Goal: Transaction & Acquisition: Book appointment/travel/reservation

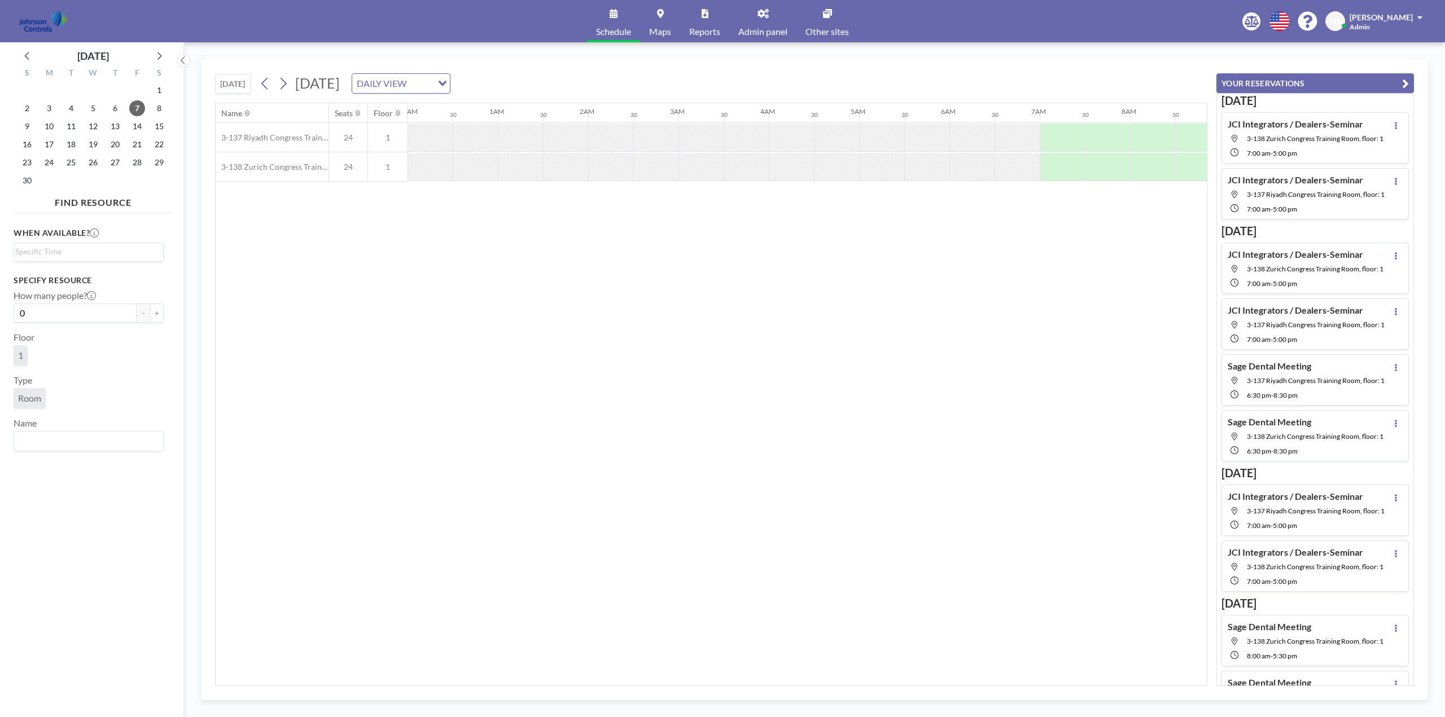
scroll to position [0, 677]
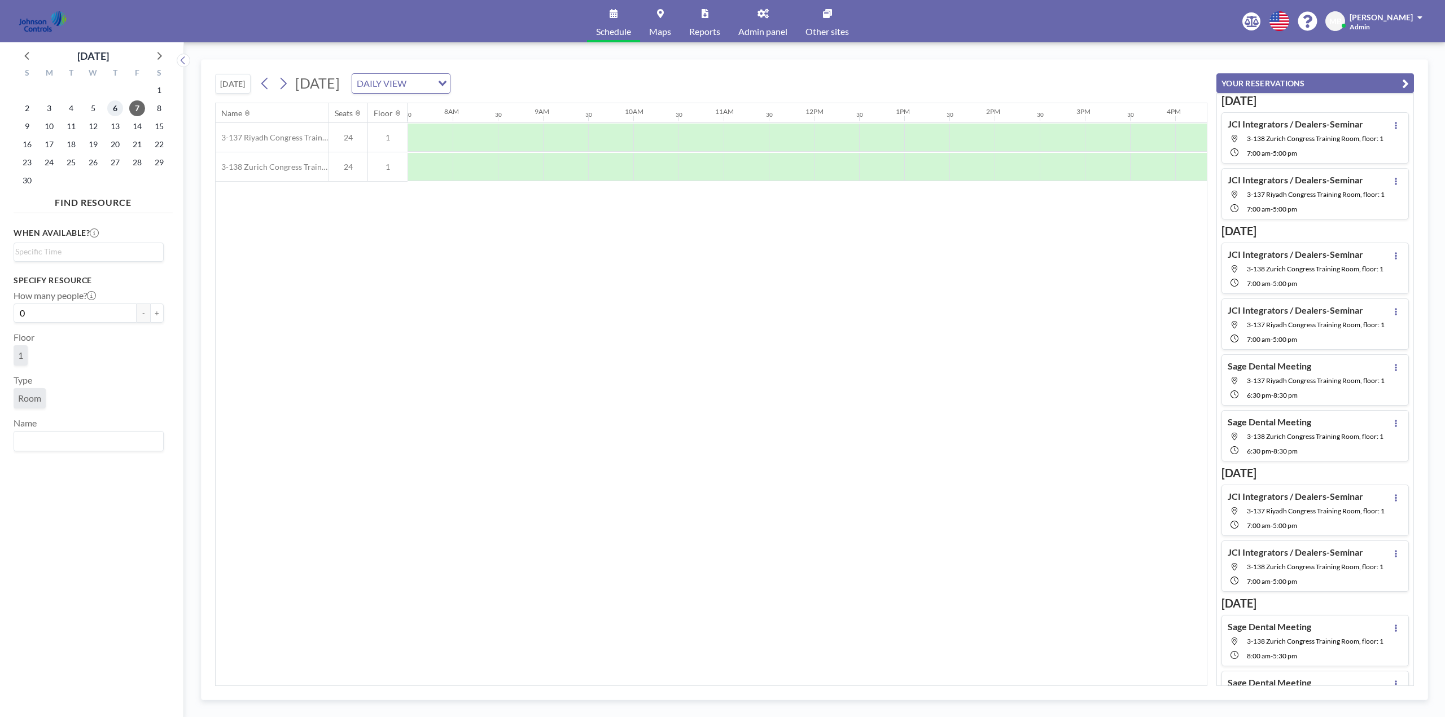
click at [114, 105] on span "6" at bounding box center [115, 108] width 16 height 16
click at [476, 132] on div at bounding box center [475, 138] width 45 height 28
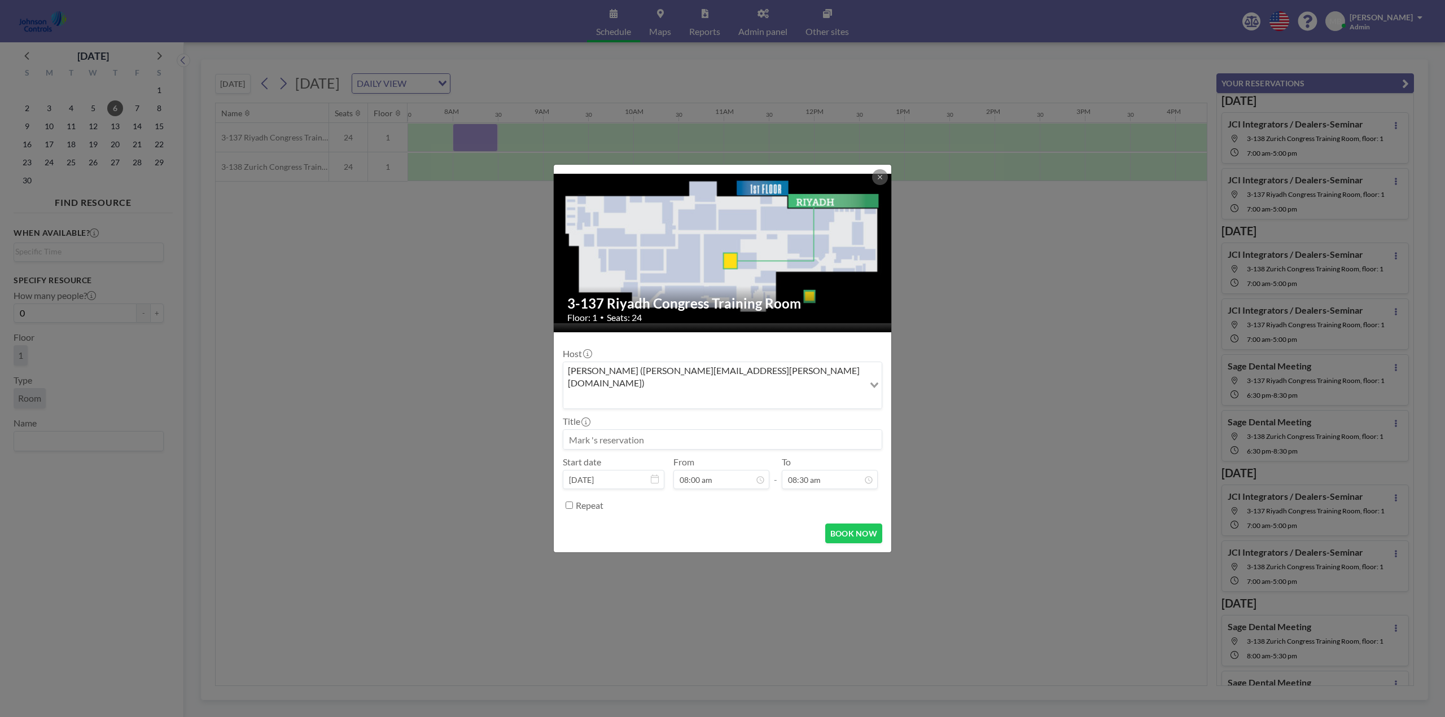
paste input "Sage Dental Open Enrollment"
type input "Sage Dental Open Enrollment"
click at [781, 386] on div "06:00 pm" at bounding box center [817, 396] width 132 height 20
type input "06:00 pm"
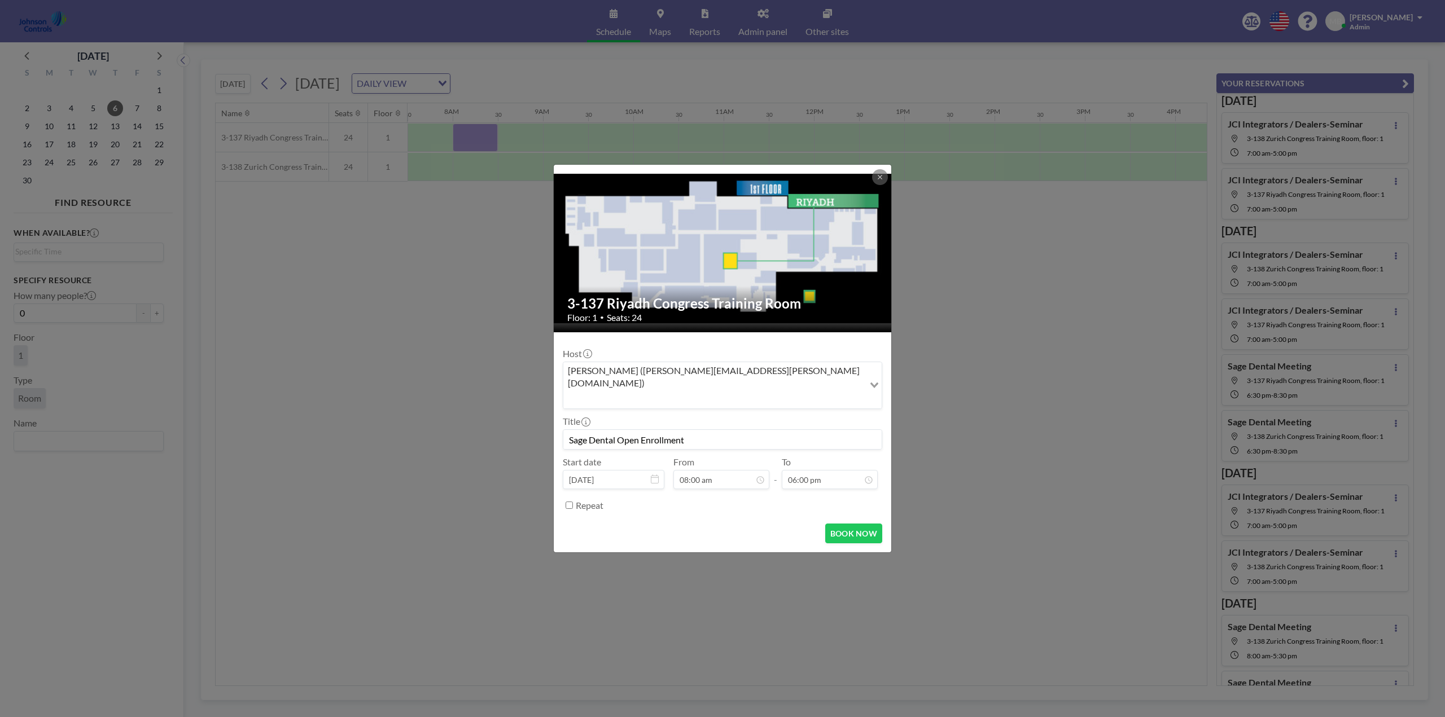
scroll to position [322, 0]
click at [856, 524] on button "BOOK NOW" at bounding box center [853, 534] width 57 height 20
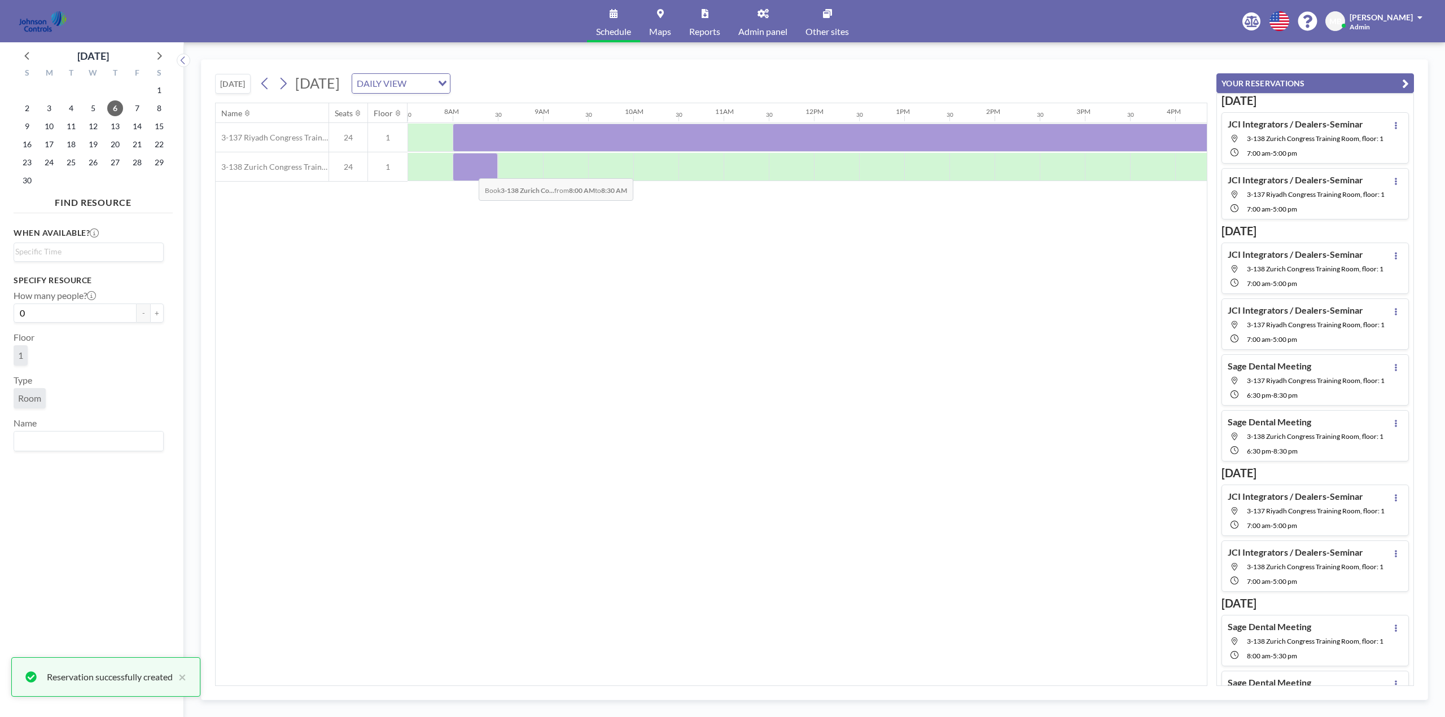
click at [470, 170] on div at bounding box center [475, 167] width 45 height 28
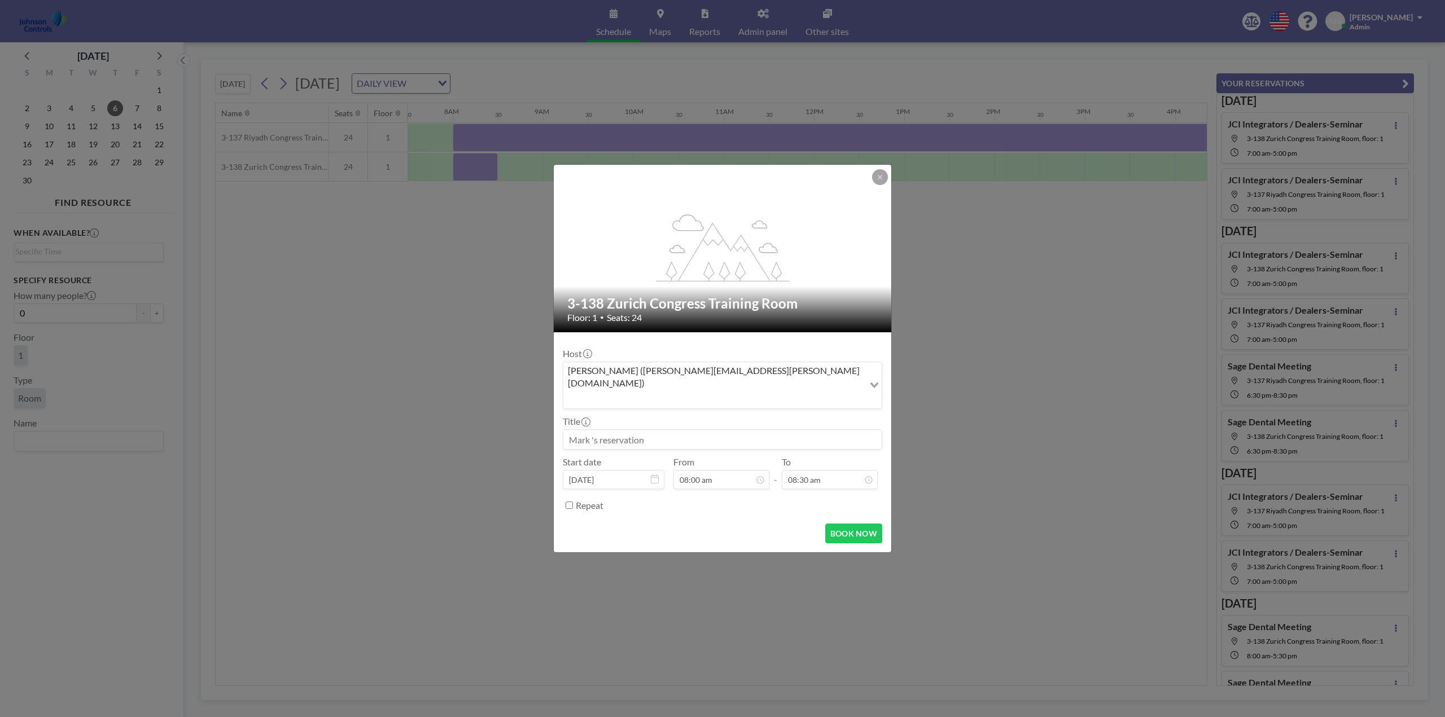
paste input "Sage Dental Open Enrollment"
type input "Sage Dental Open Enrollment"
click at [787, 386] on div "06:00 pm" at bounding box center [817, 396] width 132 height 20
type input "06:00 pm"
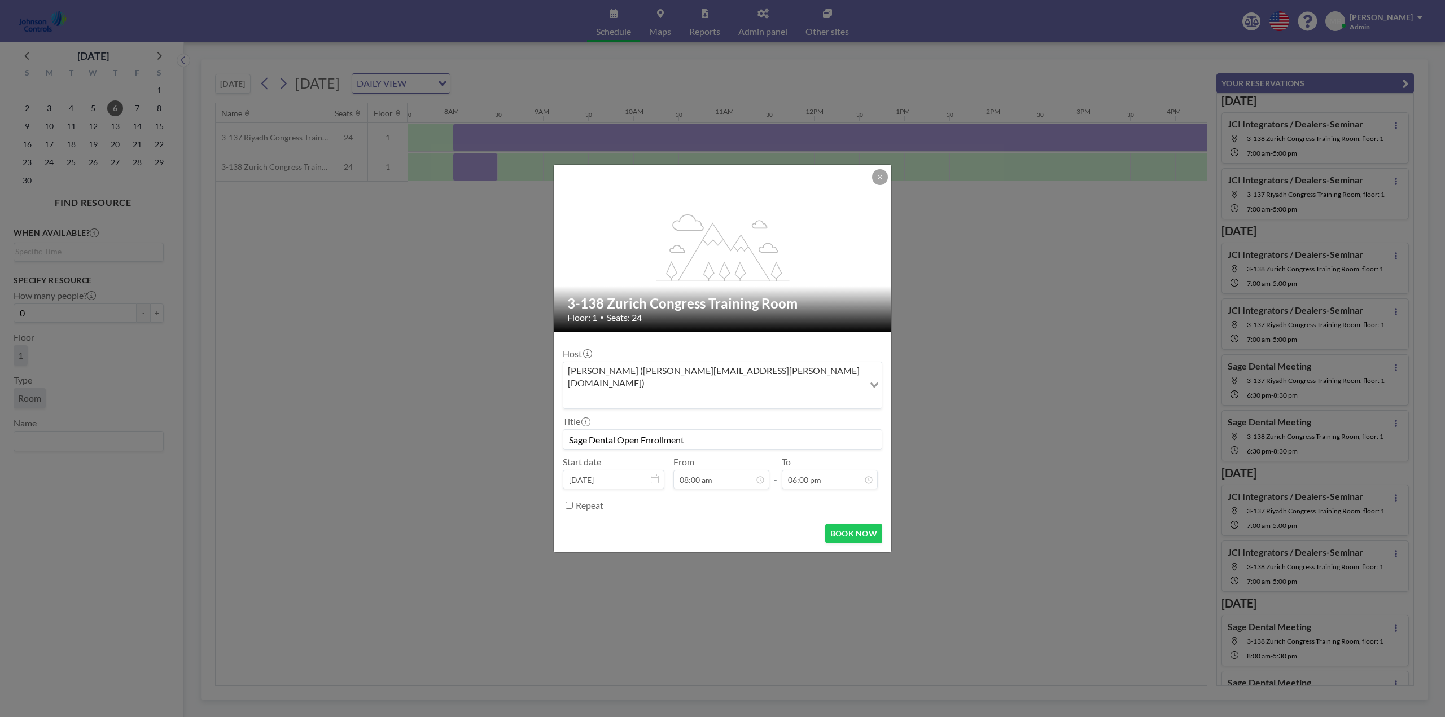
scroll to position [723, 0]
click at [857, 524] on button "BOOK NOW" at bounding box center [853, 534] width 57 height 20
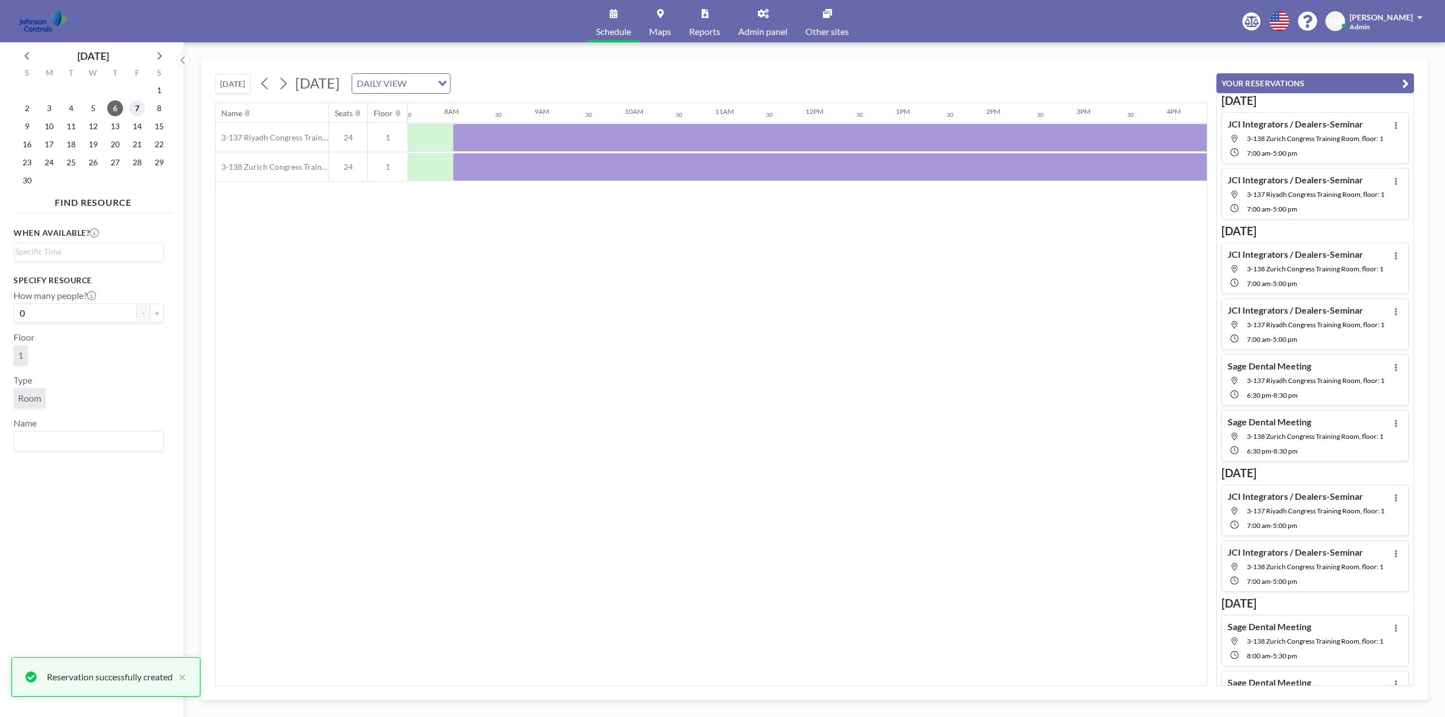
click at [138, 107] on span "7" at bounding box center [137, 108] width 16 height 16
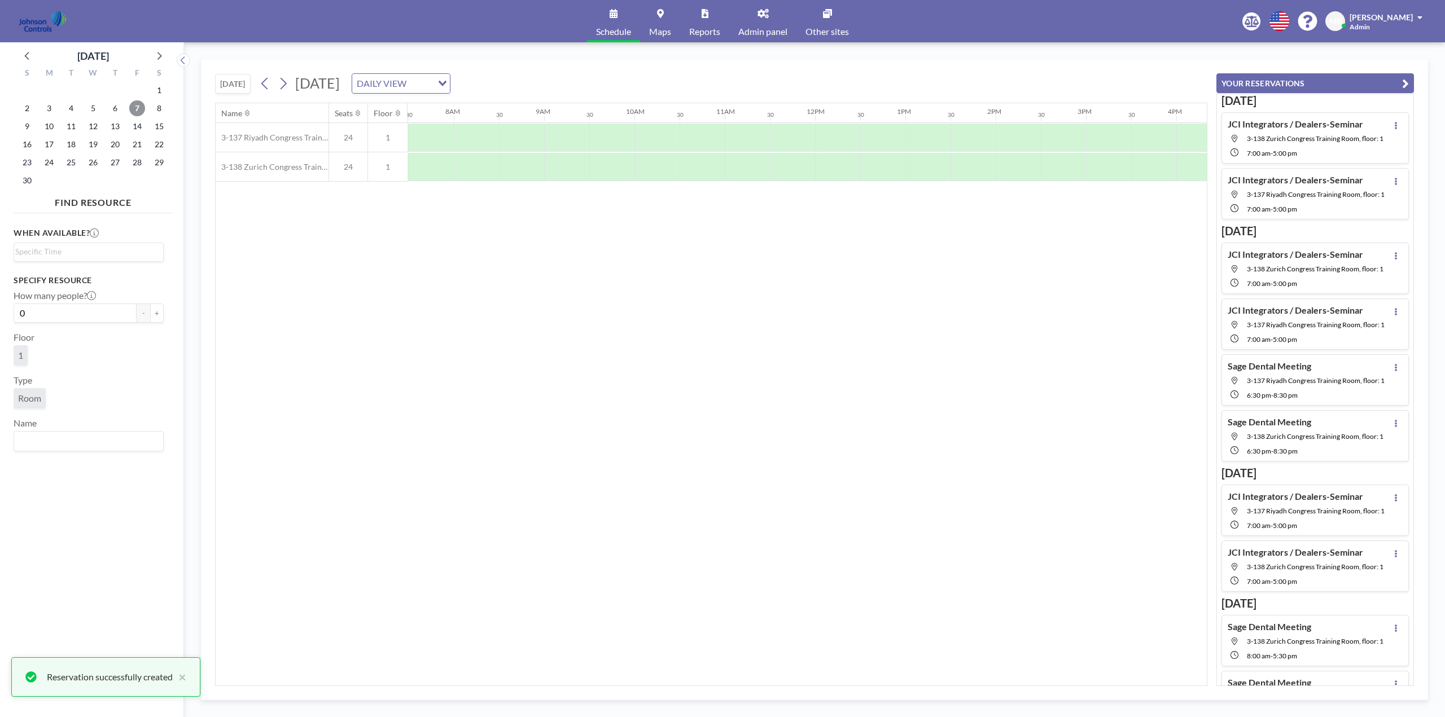
scroll to position [0, 677]
click at [470, 134] on div at bounding box center [475, 138] width 45 height 28
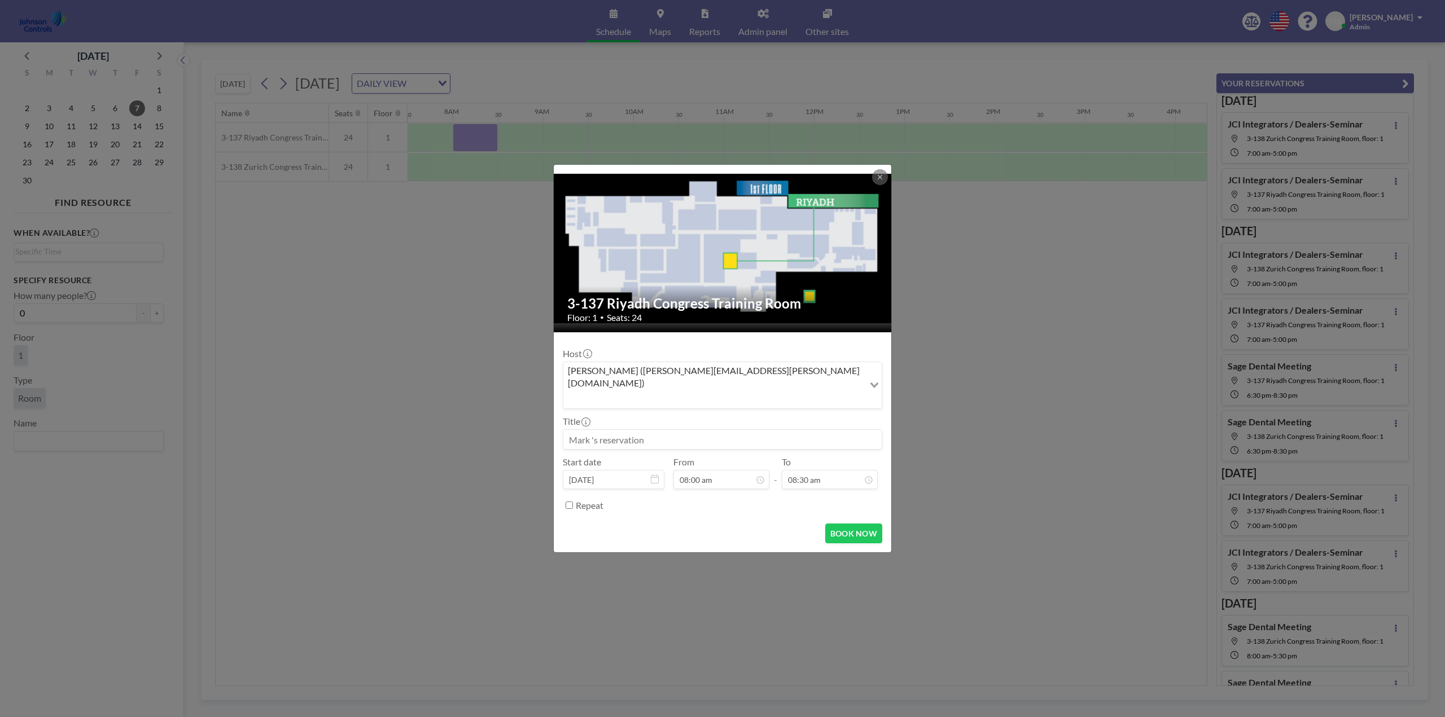
paste input "Sage Dental Open Enrollment"
type input "Sage Dental Open Enrollment"
click at [778, 386] on div "06:00 pm" at bounding box center [817, 396] width 132 height 20
type input "06:00 pm"
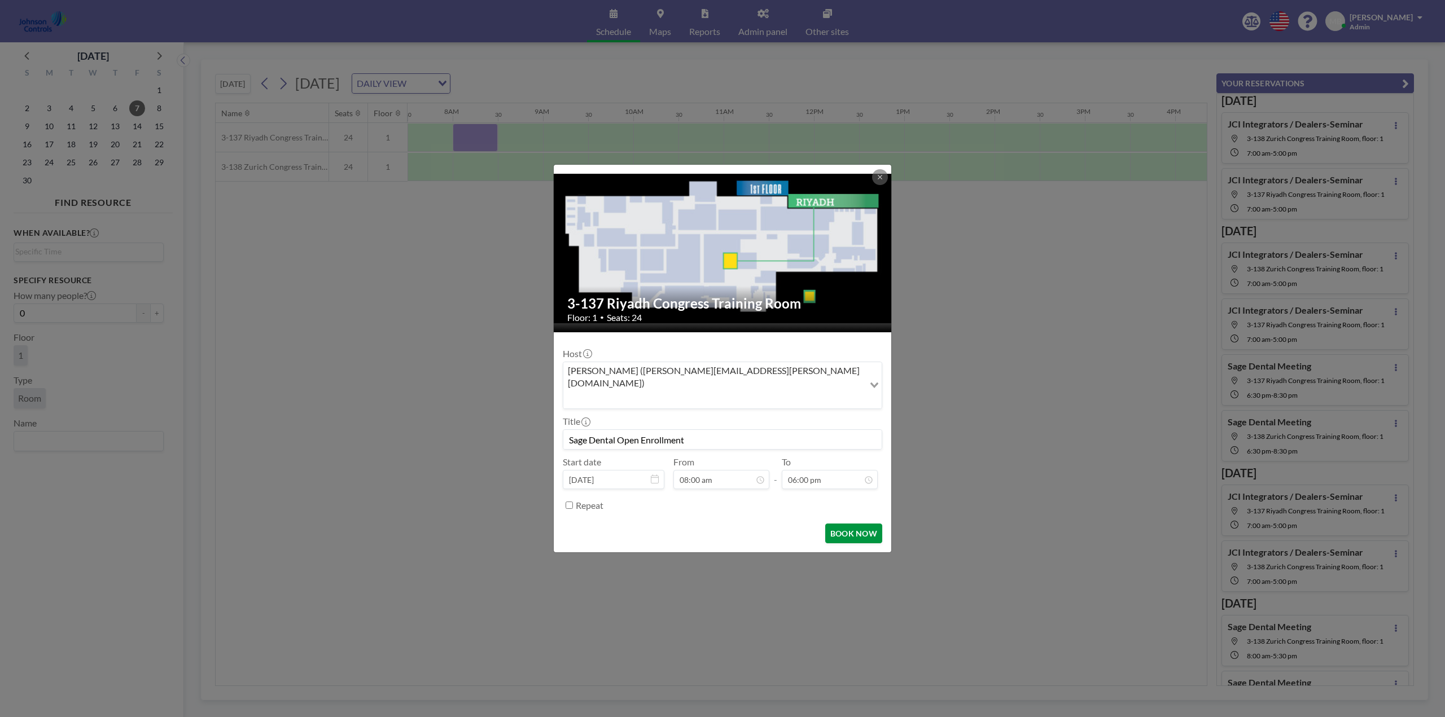
scroll to position [723, 0]
click at [852, 524] on button "BOOK NOW" at bounding box center [853, 534] width 57 height 20
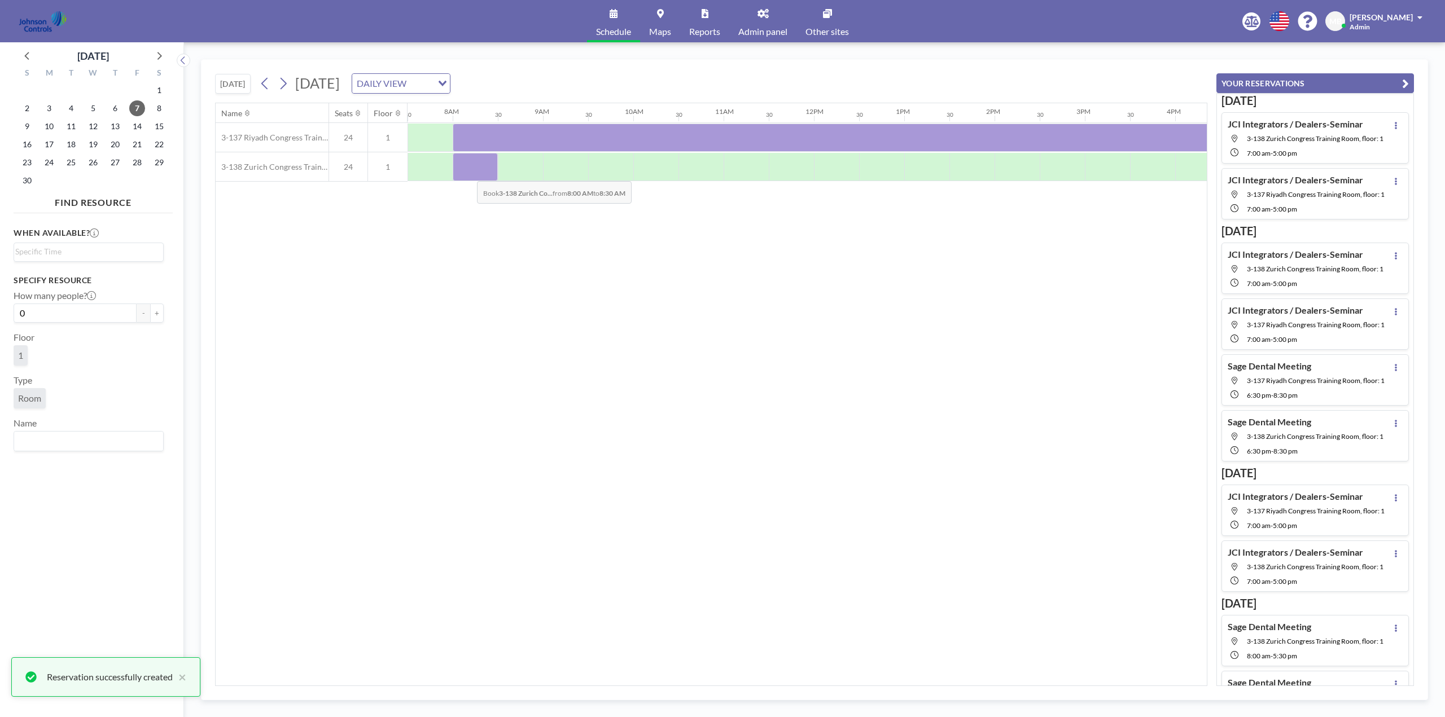
click at [468, 173] on div at bounding box center [475, 167] width 45 height 28
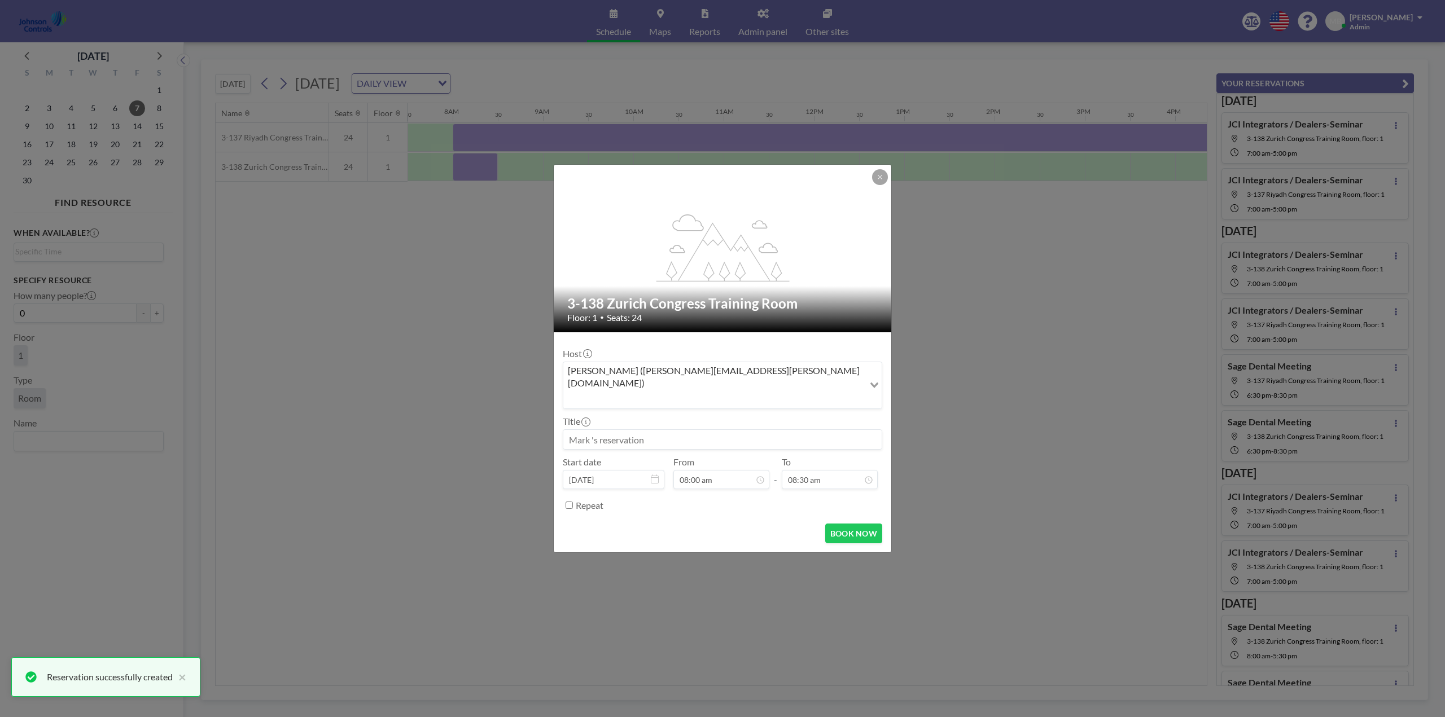
paste input "Sage Dental Open Enrollment"
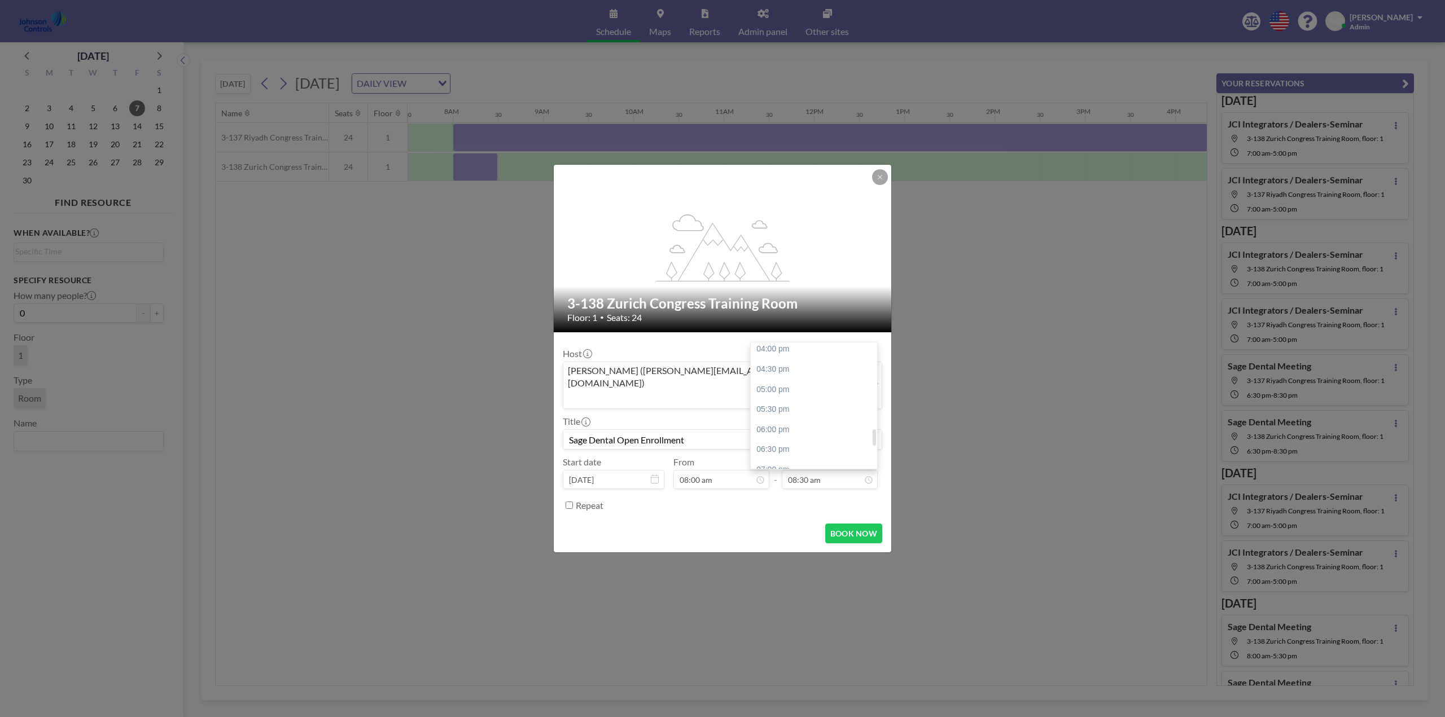
scroll to position [680, 0]
type input "Sage Dental Open Enrollment"
click at [793, 386] on div "06:00 pm" at bounding box center [817, 396] width 132 height 20
type input "06:00 pm"
click at [848, 524] on button "BOOK NOW" at bounding box center [853, 534] width 57 height 20
